Goal: Task Accomplishment & Management: Use online tool/utility

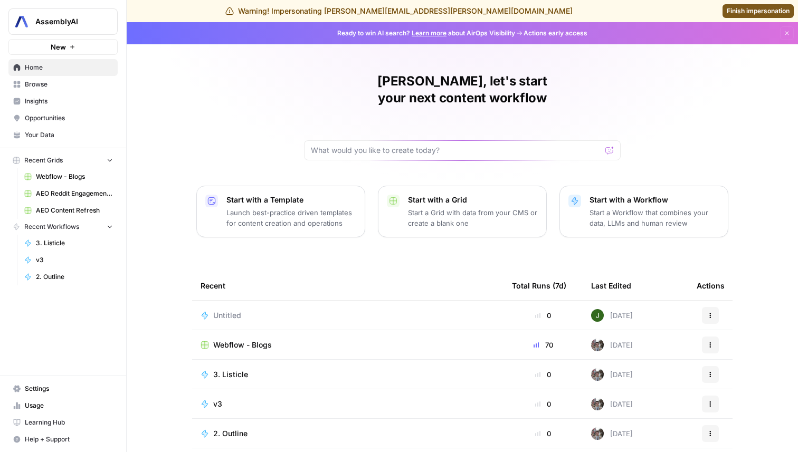
click at [89, 111] on link "Opportunities" at bounding box center [62, 118] width 109 height 17
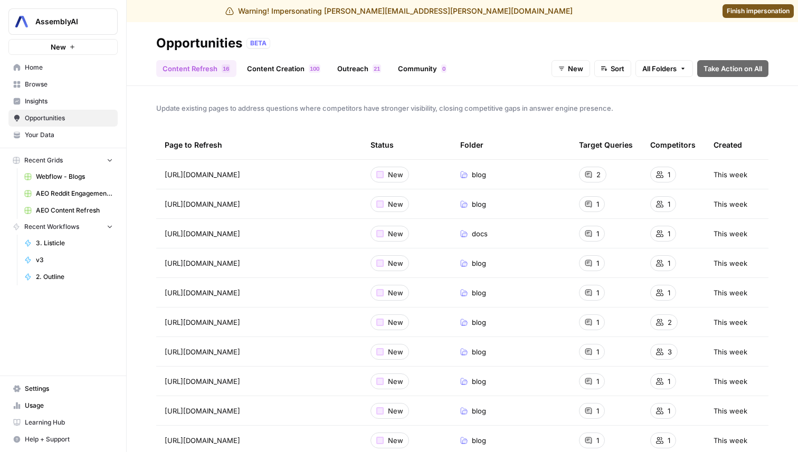
click at [577, 64] on span "New" at bounding box center [575, 68] width 15 height 11
click at [573, 119] on span "In Progress" at bounding box center [592, 123] width 42 height 11
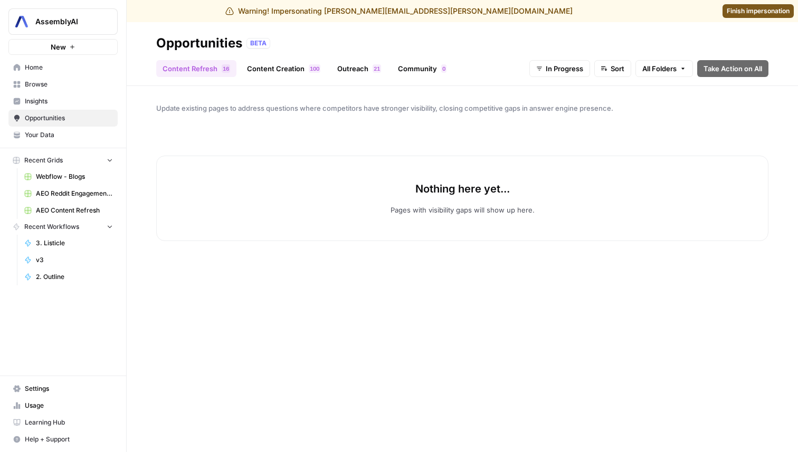
click at [281, 64] on link "Content Creation 0 0 1" at bounding box center [284, 68] width 86 height 17
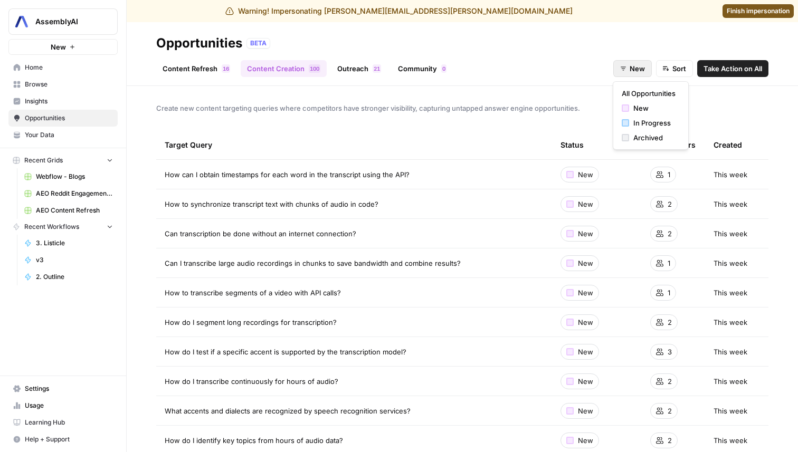
click at [622, 73] on button "New" at bounding box center [632, 68] width 39 height 17
click at [633, 123] on span "In Progress" at bounding box center [654, 123] width 42 height 11
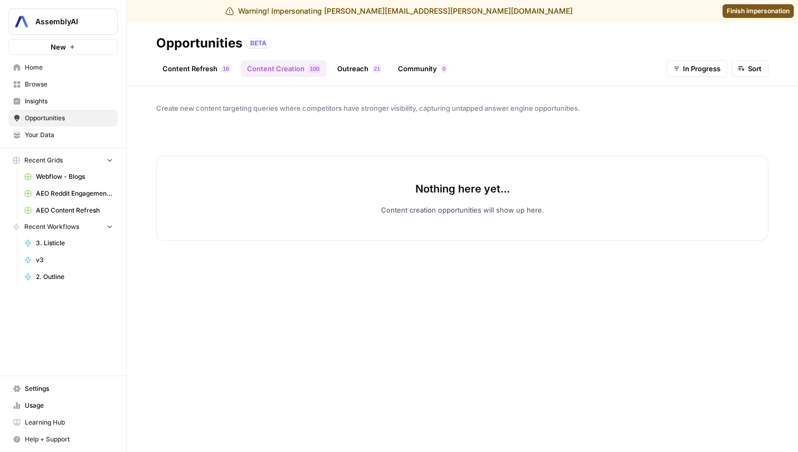
click at [367, 71] on link "Outreach 1 2" at bounding box center [359, 68] width 56 height 17
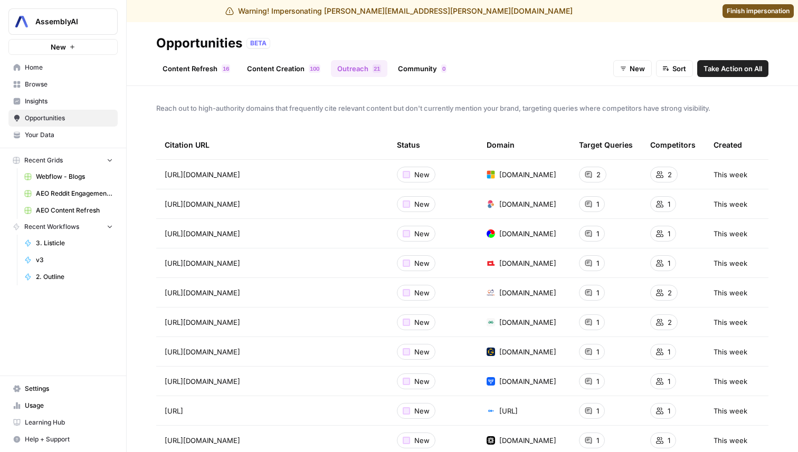
click at [626, 72] on button "New" at bounding box center [632, 68] width 39 height 17
click at [647, 124] on span "In Progress" at bounding box center [654, 123] width 42 height 11
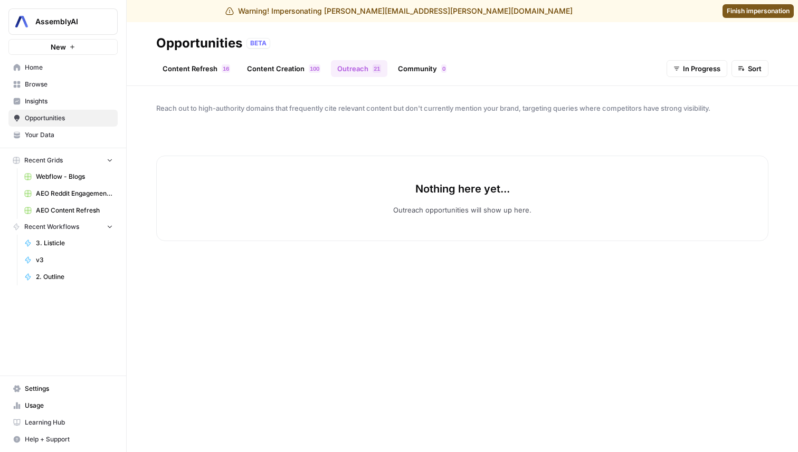
click at [421, 70] on link "Community 0" at bounding box center [421, 68] width 61 height 17
click at [689, 69] on button "New" at bounding box center [707, 68] width 39 height 17
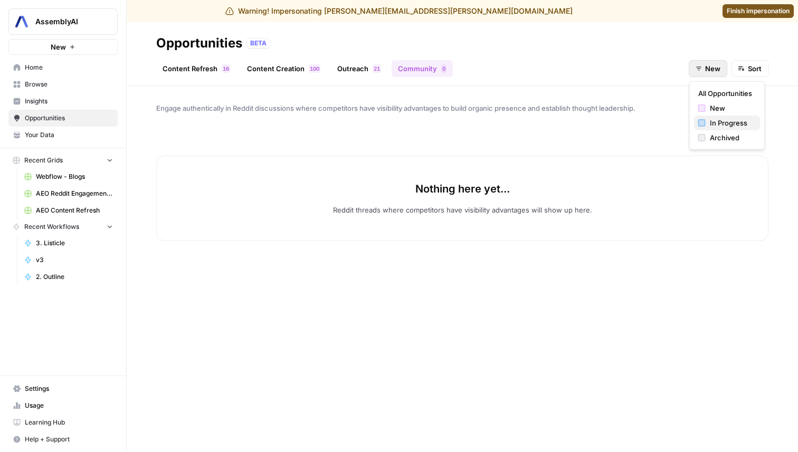
click at [706, 123] on div "In Progress" at bounding box center [727, 123] width 58 height 11
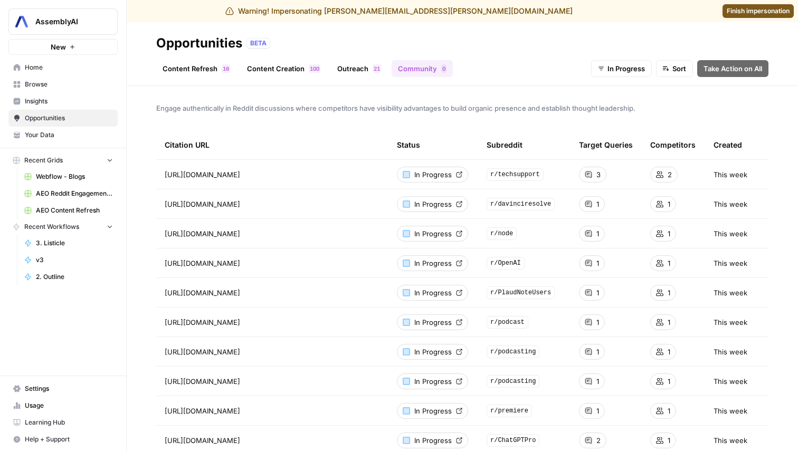
click at [456, 173] on icon at bounding box center [459, 174] width 6 height 6
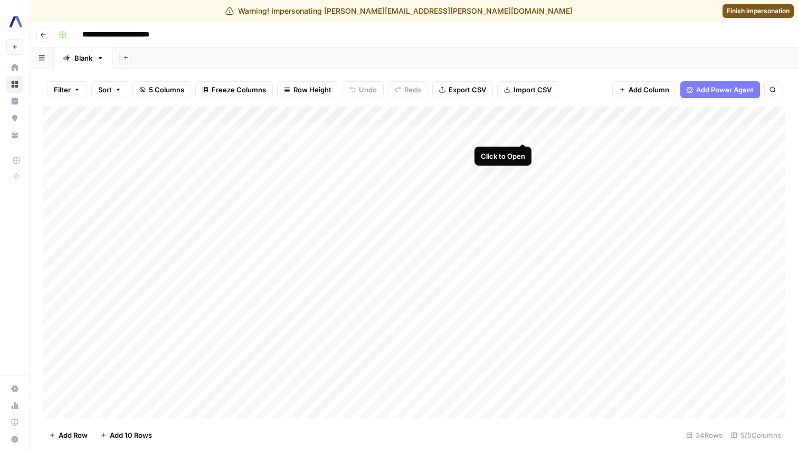
click at [521, 133] on div "Add Column" at bounding box center [414, 262] width 742 height 311
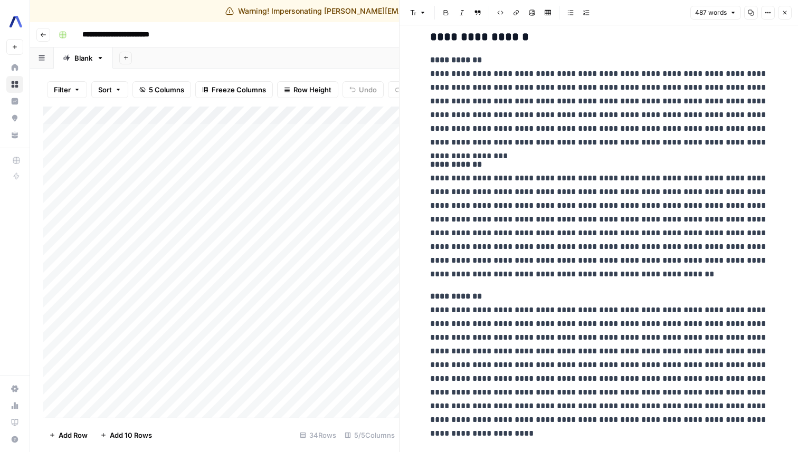
scroll to position [434, 0]
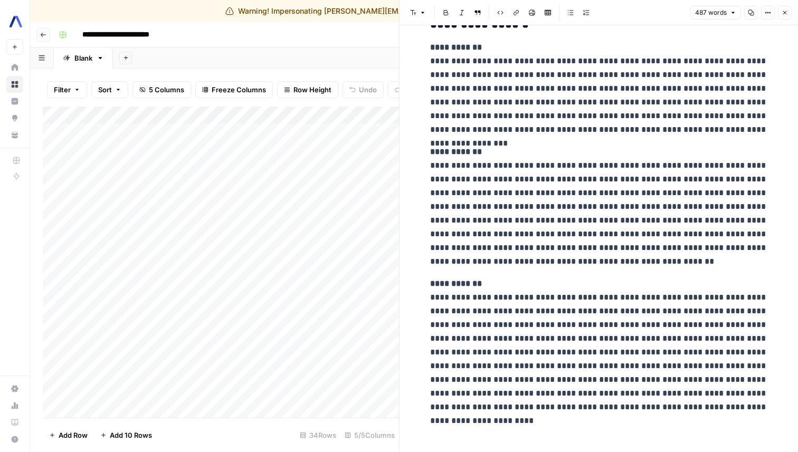
click at [787, 13] on icon "button" at bounding box center [784, 12] width 6 height 6
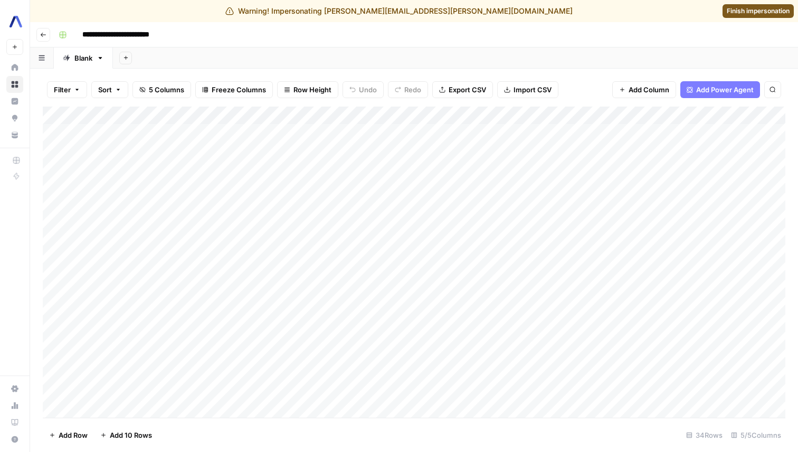
click at [754, 12] on span "Finish impersonation" at bounding box center [757, 10] width 63 height 9
